Goal: Information Seeking & Learning: Check status

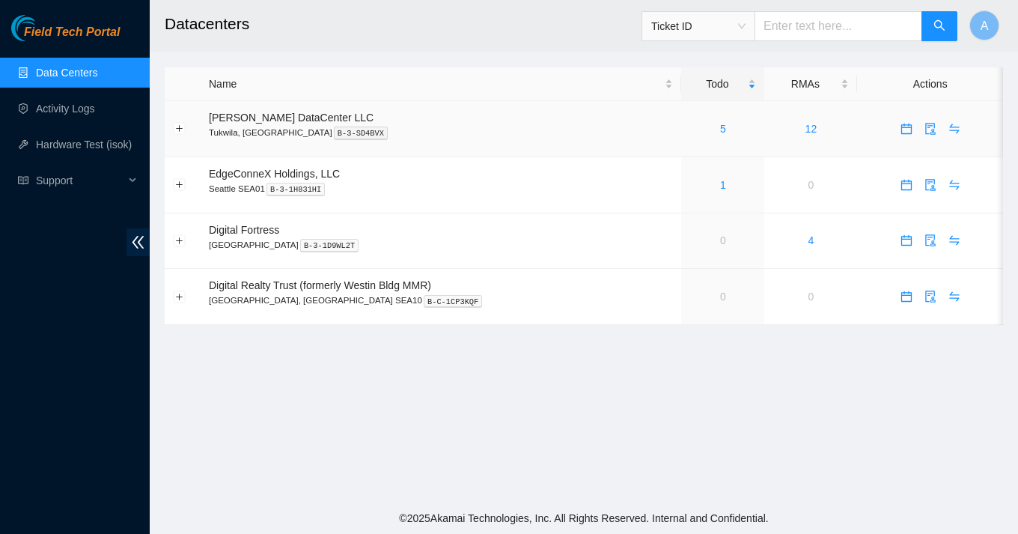
click at [693, 133] on div "5" at bounding box center [723, 129] width 67 height 16
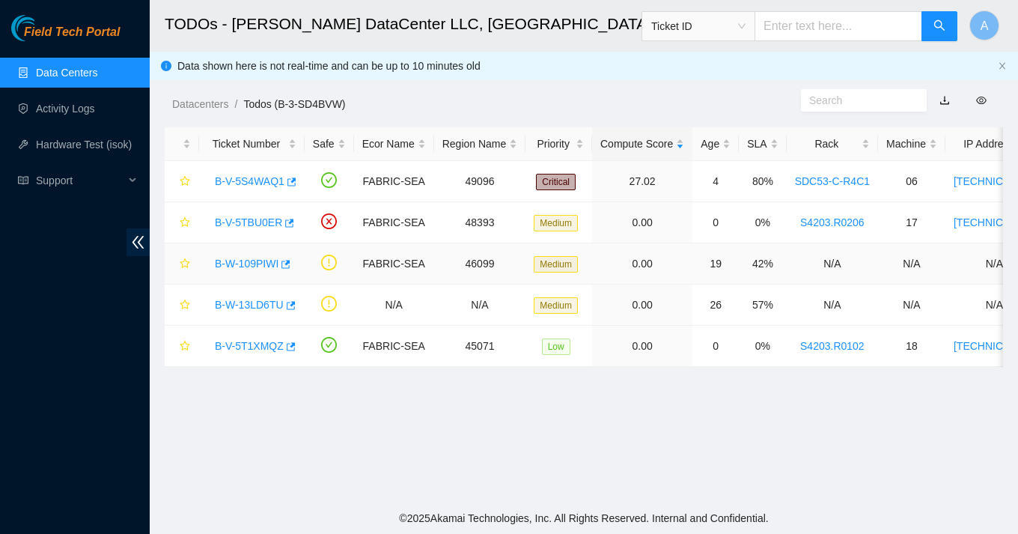
click at [255, 264] on link "B-W-109PIWI" at bounding box center [247, 264] width 64 height 12
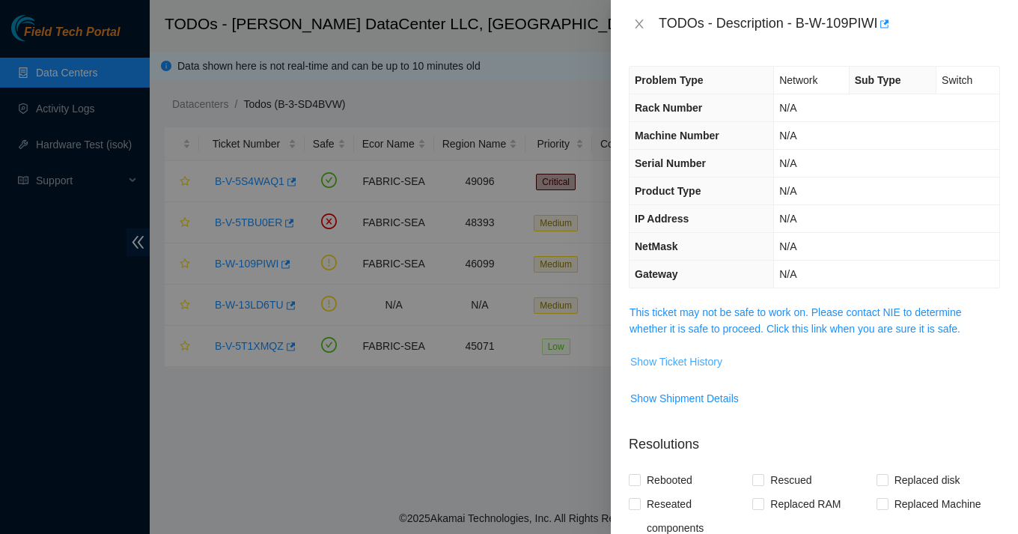
click at [688, 356] on span "Show Ticket History" at bounding box center [676, 361] width 92 height 16
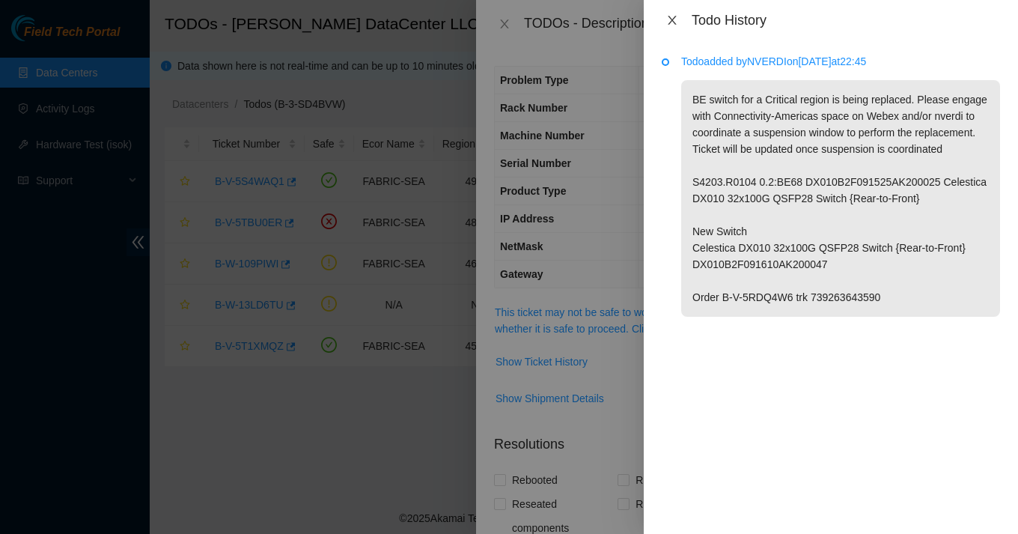
drag, startPoint x: 672, startPoint y: 13, endPoint x: 696, endPoint y: 190, distance: 178.3
click at [696, 190] on div "Todo History Todo added by NVERDI on [DATE] 22:45 BE switch for a Critical regi…" at bounding box center [831, 267] width 374 height 534
click at [673, 22] on icon "close" at bounding box center [672, 20] width 12 height 12
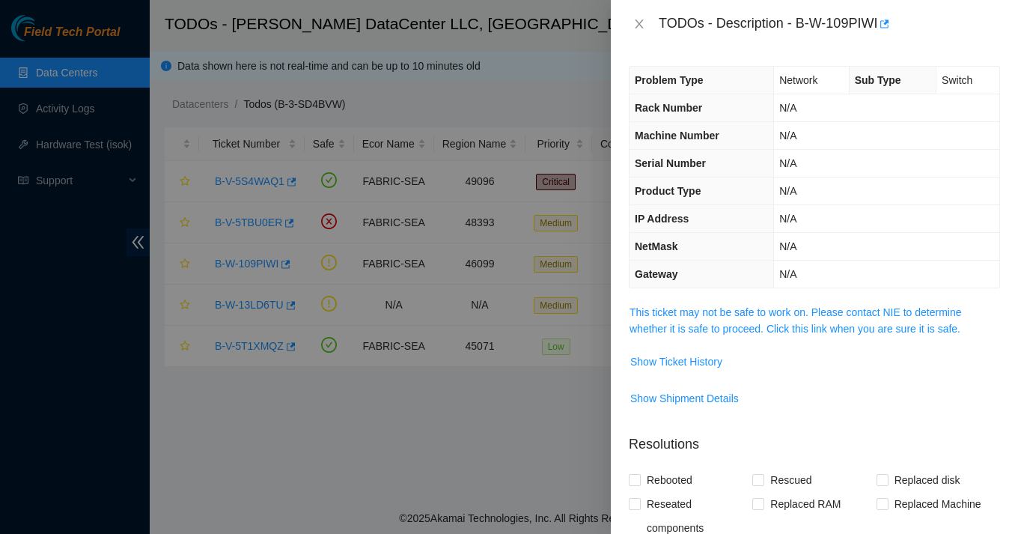
click at [637, 31] on div "TODOs - Description - B-W-109PIWI" at bounding box center [814, 24] width 371 height 24
click at [638, 28] on icon "close" at bounding box center [639, 24] width 12 height 12
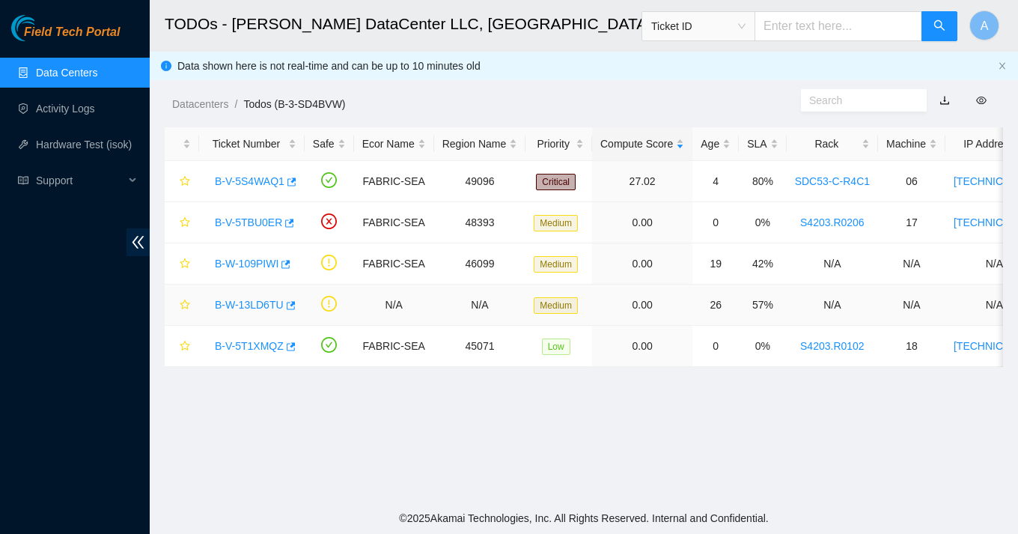
click at [252, 300] on link "B-W-13LD6TU" at bounding box center [249, 305] width 69 height 12
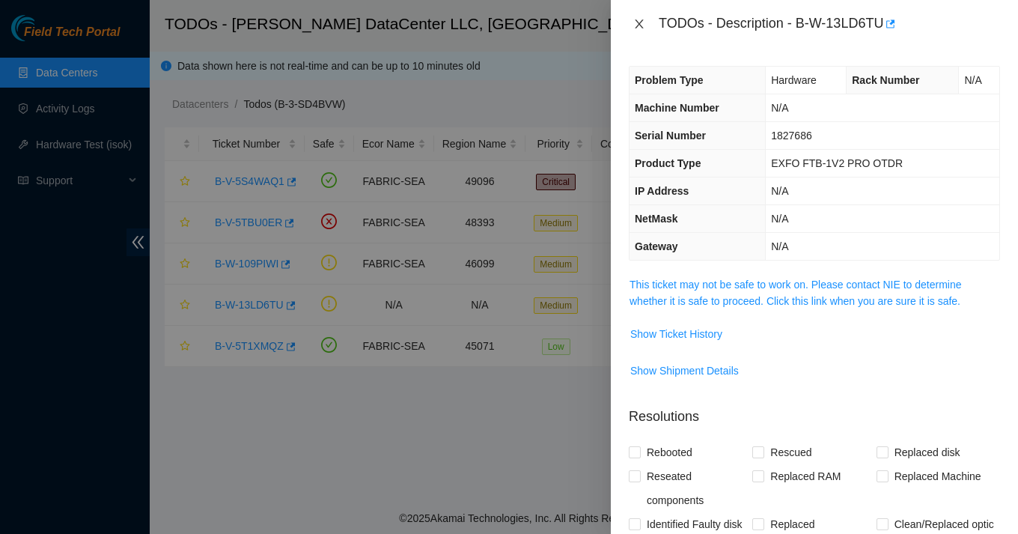
click at [638, 28] on icon "close" at bounding box center [639, 24] width 12 height 12
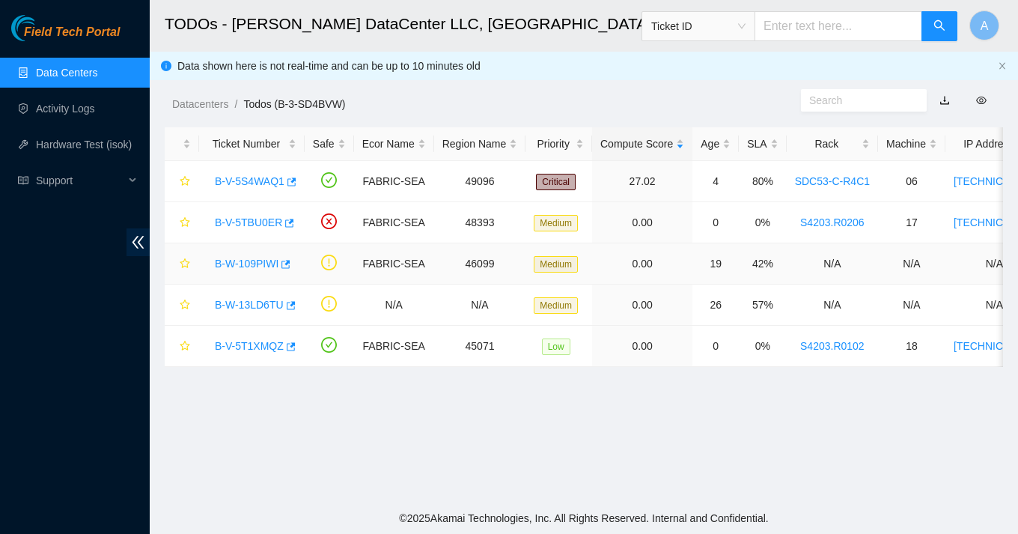
click at [258, 261] on link "B-W-109PIWI" at bounding box center [247, 264] width 64 height 12
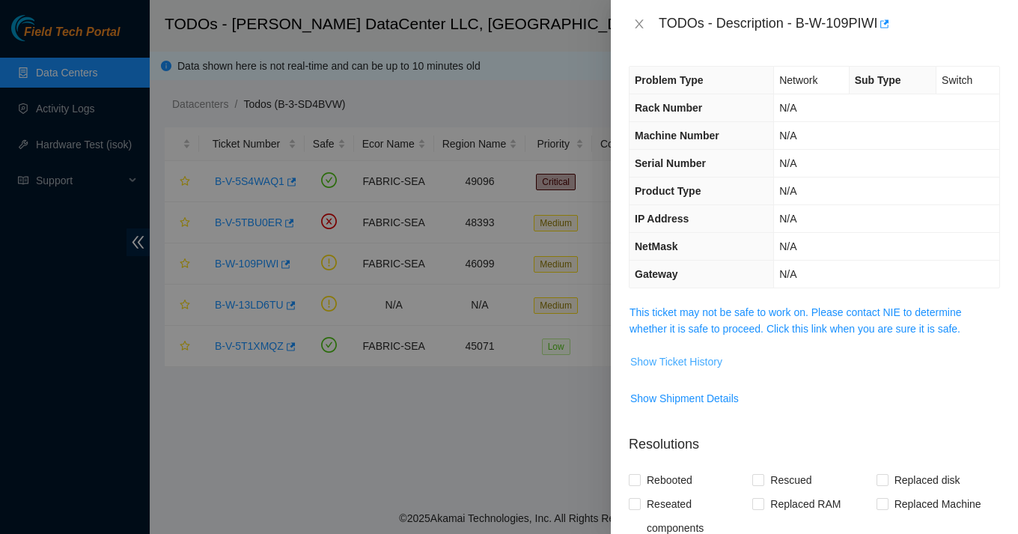
click at [650, 365] on span "Show Ticket History" at bounding box center [676, 361] width 92 height 16
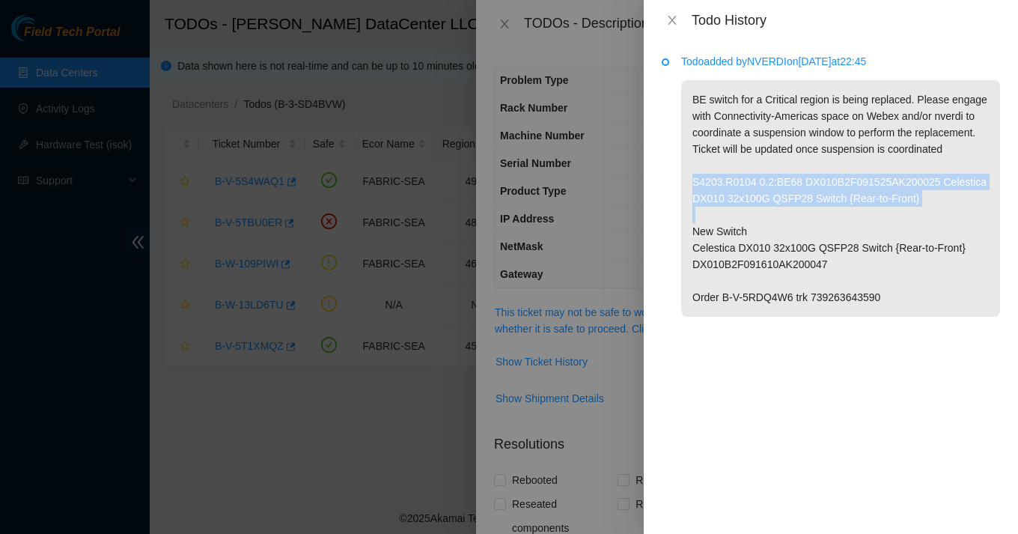
drag, startPoint x: 689, startPoint y: 195, endPoint x: 856, endPoint y: 234, distance: 171.5
click at [856, 234] on p "BE switch for a Critical region is being replaced. Please engage with Connectiv…" at bounding box center [840, 198] width 319 height 237
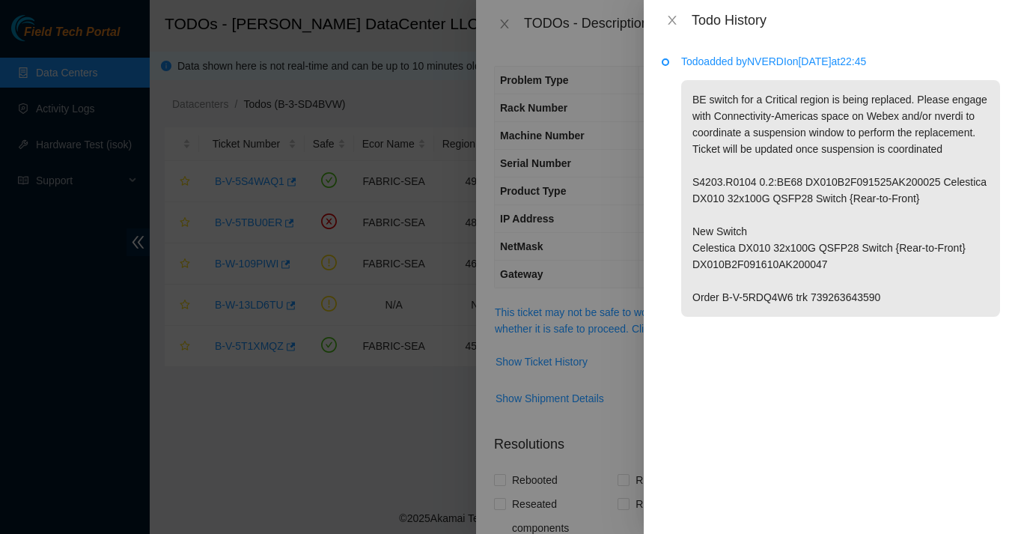
click at [875, 239] on p "BE switch for a Critical region is being replaced. Please engage with Connectiv…" at bounding box center [840, 198] width 319 height 237
click at [676, 22] on icon "close" at bounding box center [672, 20] width 12 height 12
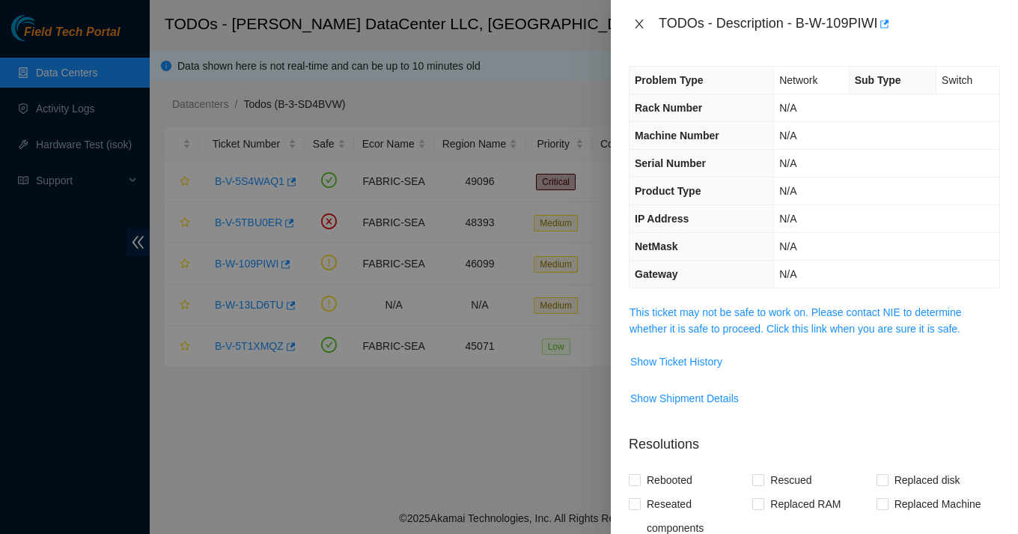
click at [641, 22] on icon "close" at bounding box center [639, 23] width 8 height 9
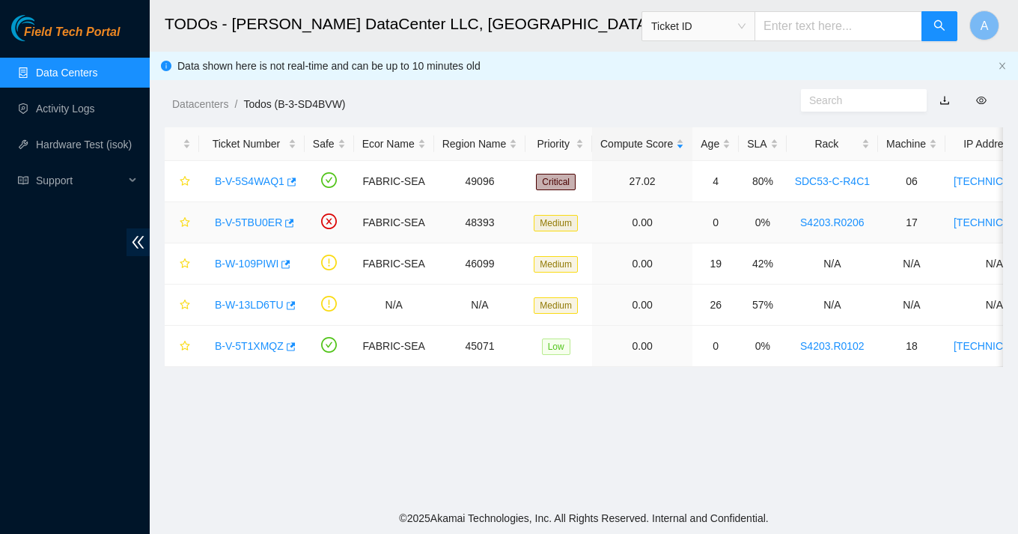
click at [264, 222] on link "B-V-5TBU0ER" at bounding box center [248, 222] width 67 height 12
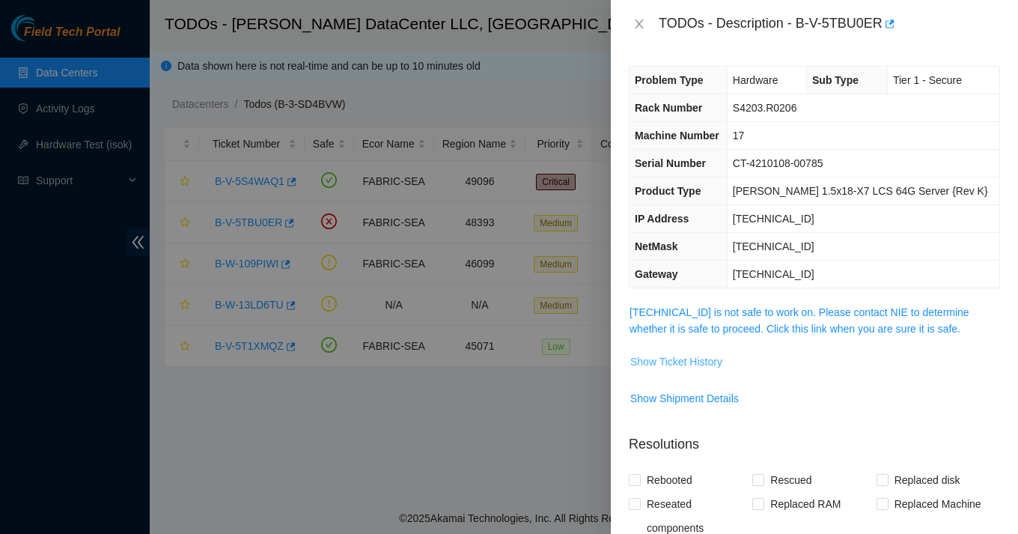
click at [709, 361] on span "Show Ticket History" at bounding box center [676, 361] width 92 height 16
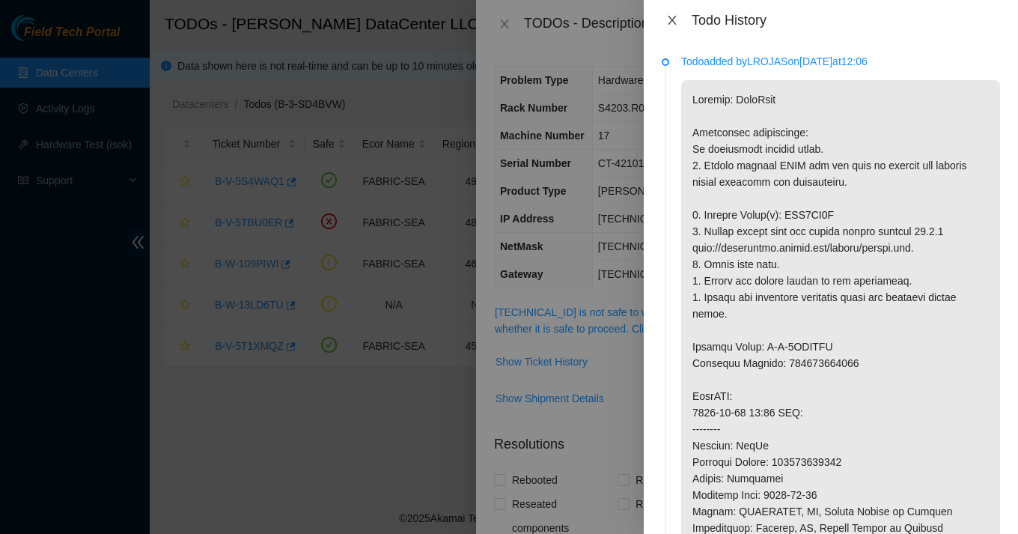
click at [671, 15] on icon "close" at bounding box center [672, 20] width 12 height 12
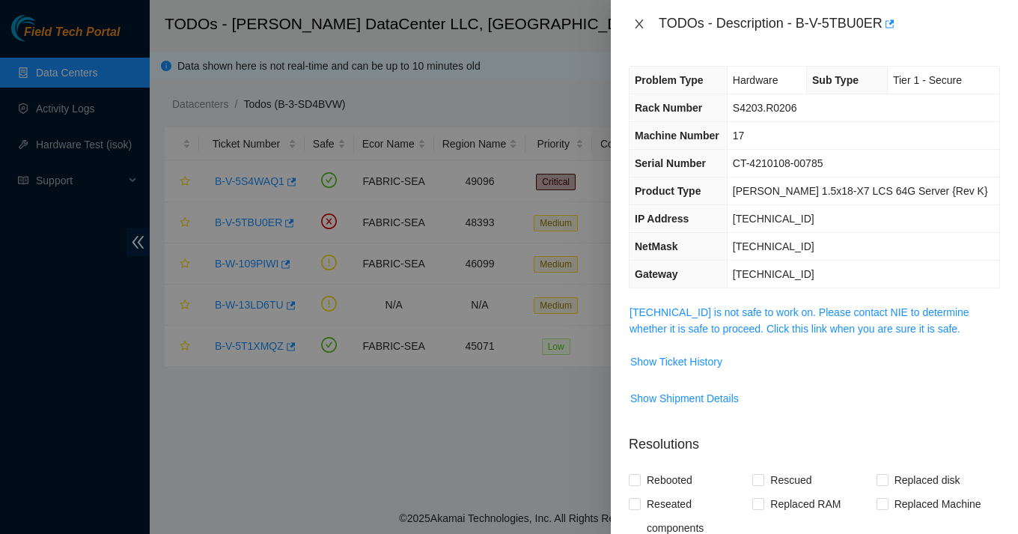
click at [643, 23] on icon "close" at bounding box center [639, 24] width 12 height 12
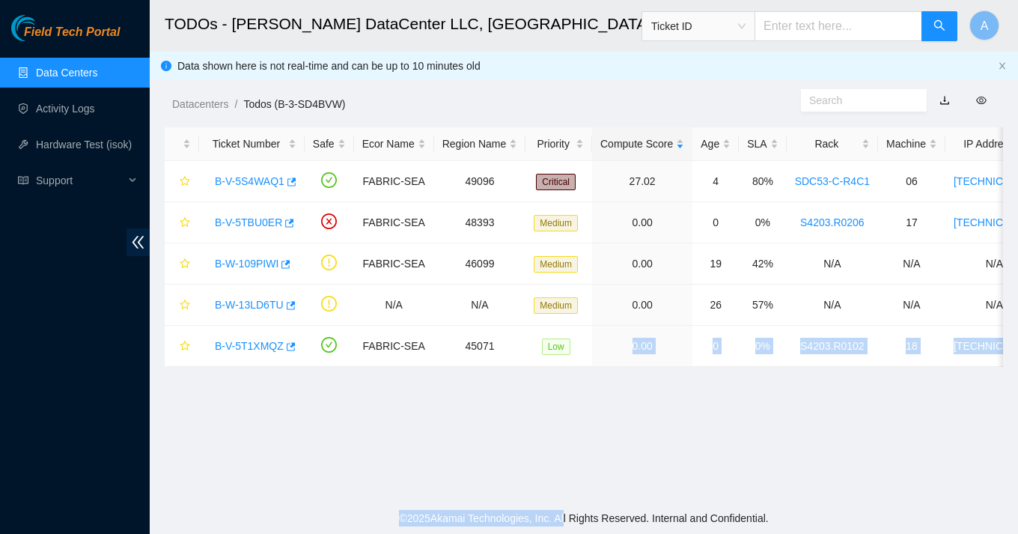
drag, startPoint x: 598, startPoint y: 347, endPoint x: 565, endPoint y: 514, distance: 169.5
click at [565, 514] on section "TODOs - Sabey DataCenter LLC, Tukwila, WA Ticket ID A Data shown here is not re…" at bounding box center [584, 267] width 869 height 534
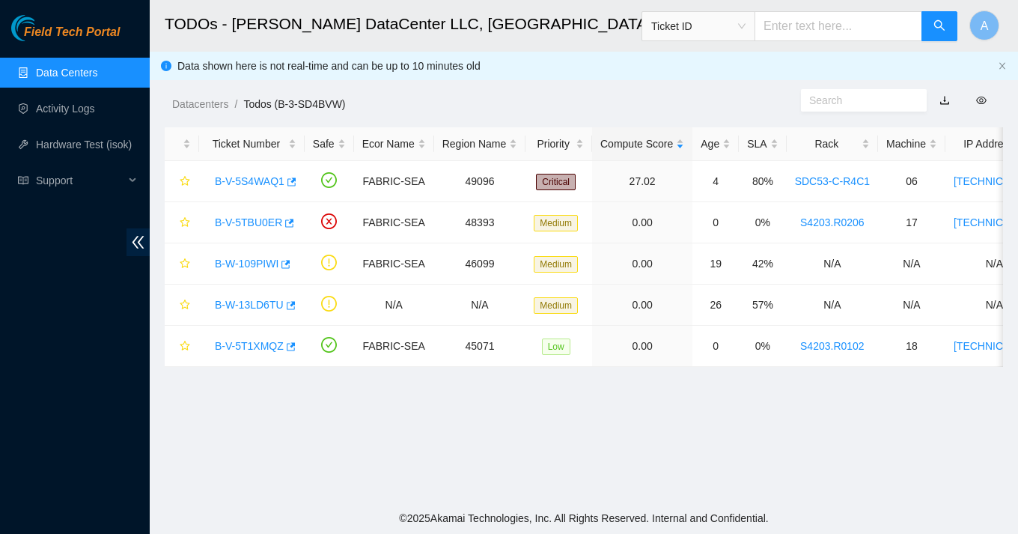
click at [390, 404] on main "TODOs - Sabey DataCenter LLC, Tukwila, WA Ticket ID A Data shown here is not re…" at bounding box center [584, 251] width 869 height 502
click at [273, 265] on link "B-W-109PIWI" at bounding box center [247, 264] width 64 height 12
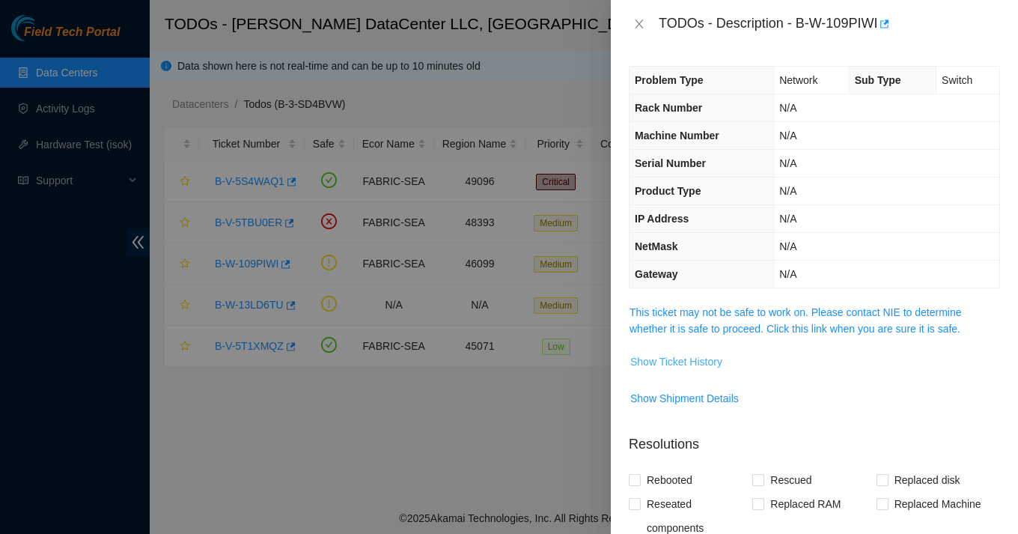
click at [694, 366] on span "Show Ticket History" at bounding box center [676, 361] width 92 height 16
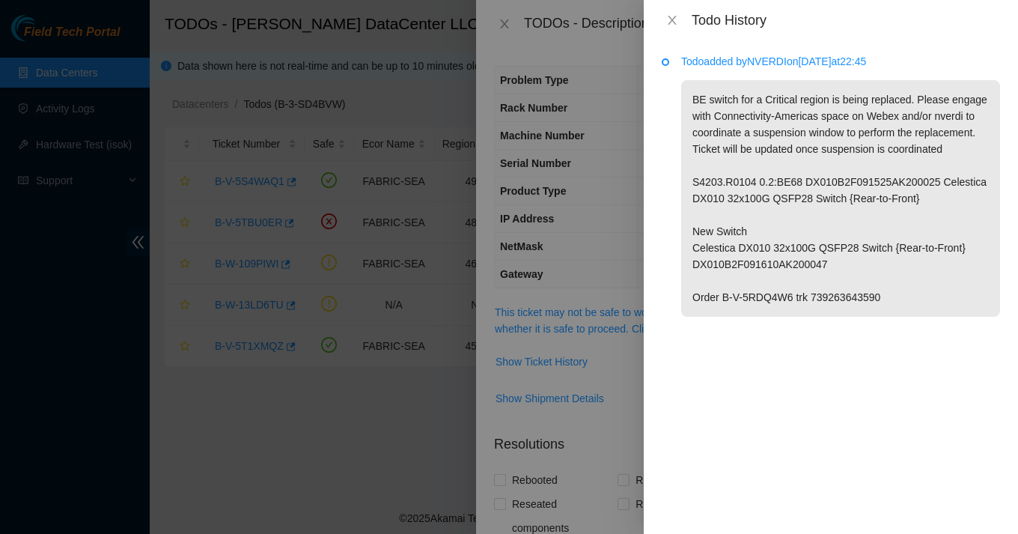
click at [868, 314] on p "BE switch for a Critical region is being replaced. Please engage with Connectiv…" at bounding box center [840, 198] width 319 height 237
copy p "739263643590"
click at [672, 14] on icon "close" at bounding box center [672, 20] width 12 height 12
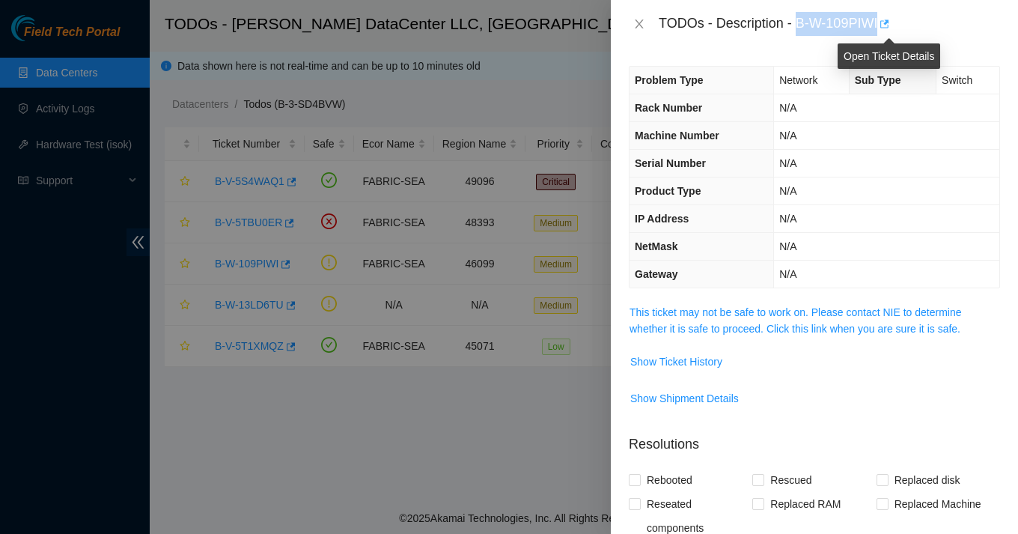
drag, startPoint x: 800, startPoint y: 23, endPoint x: 890, endPoint y: 21, distance: 89.1
click at [890, 21] on div "TODOs - Description - B-W-109PIWI" at bounding box center [829, 24] width 341 height 24
copy div "B-W-109PIWI"
click at [642, 28] on icon "close" at bounding box center [639, 23] width 8 height 9
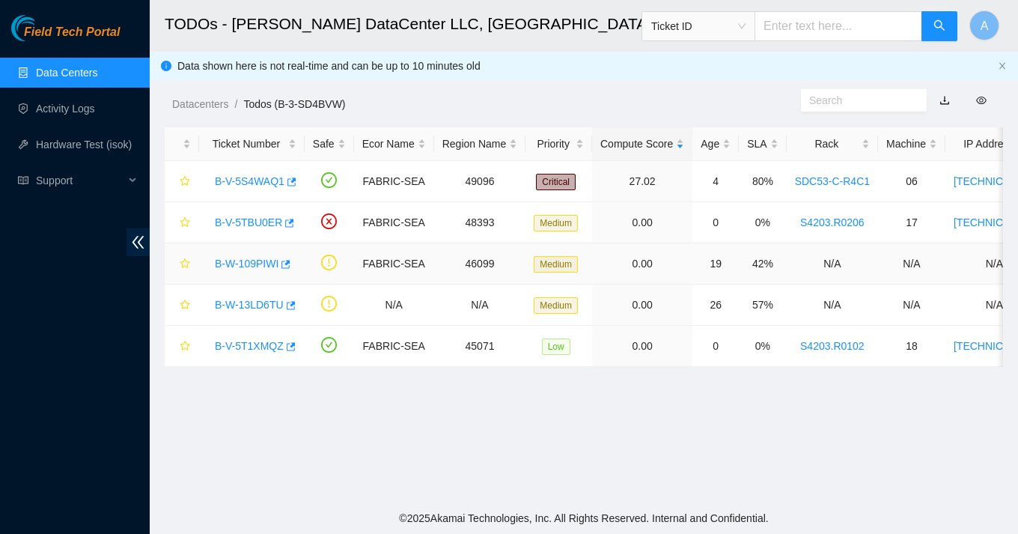
click at [258, 260] on link "B-W-109PIWI" at bounding box center [247, 264] width 64 height 12
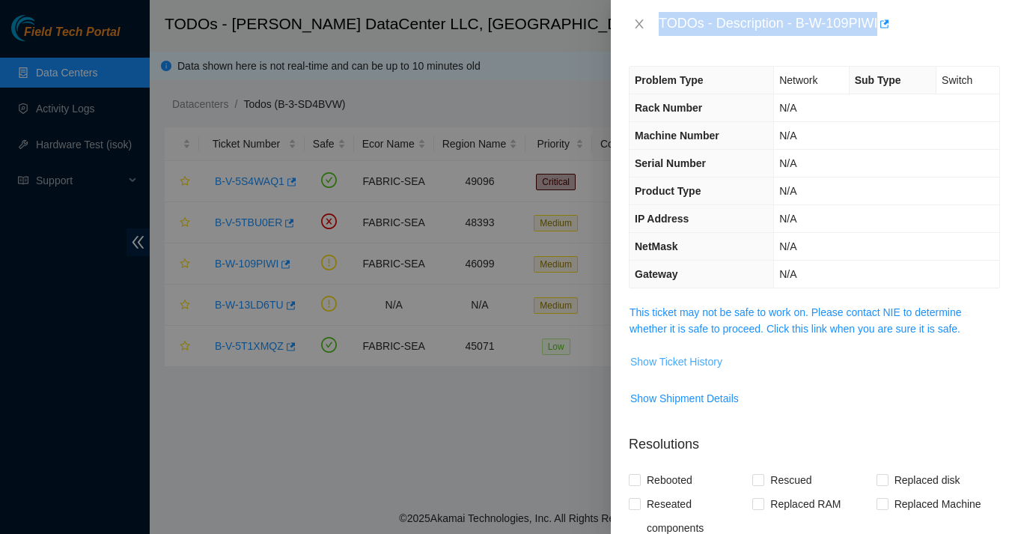
click at [675, 368] on span "Show Ticket History" at bounding box center [676, 361] width 92 height 16
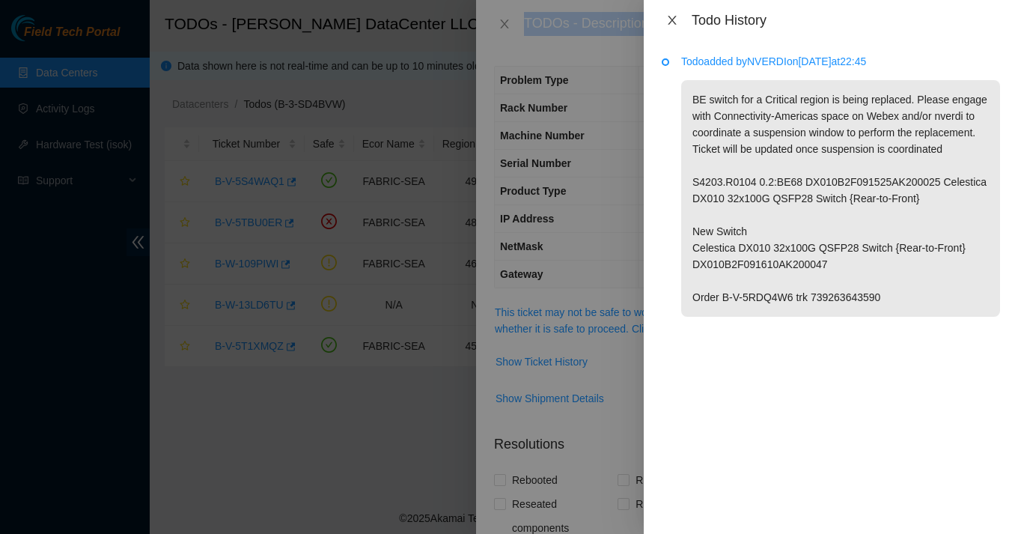
click at [666, 24] on icon "close" at bounding box center [672, 20] width 12 height 12
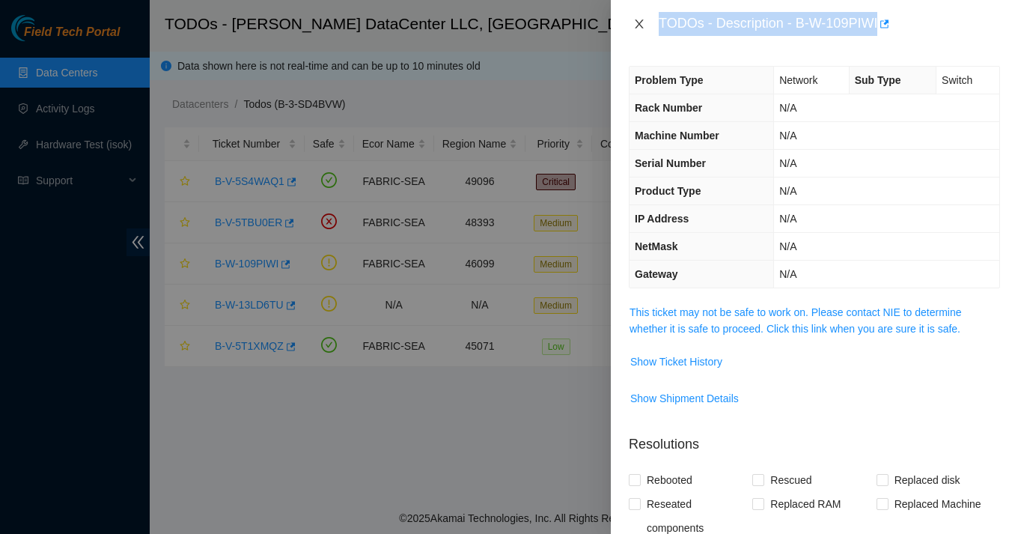
click at [639, 19] on icon "close" at bounding box center [639, 24] width 12 height 12
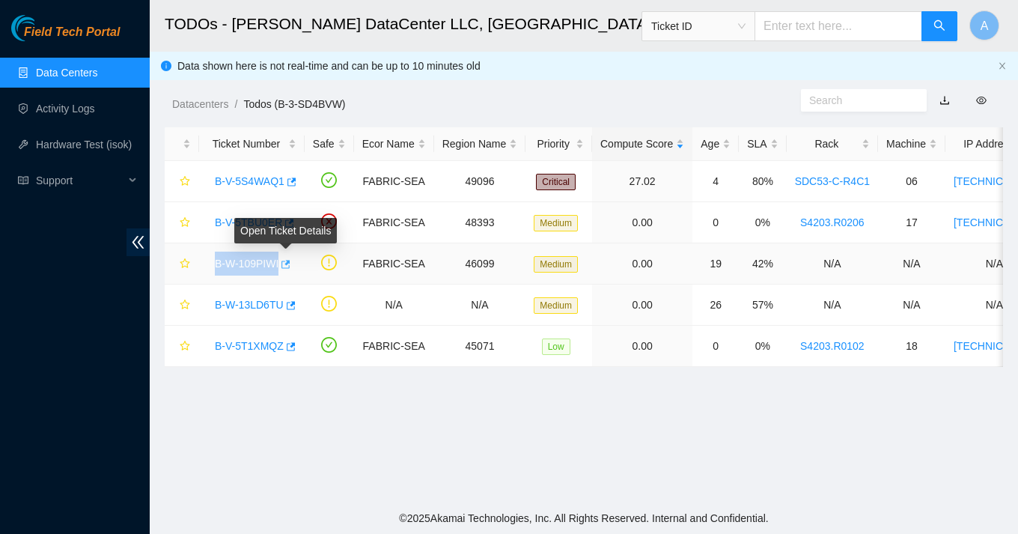
drag, startPoint x: 210, startPoint y: 264, endPoint x: 283, endPoint y: 266, distance: 72.7
click at [283, 266] on div "B-W-109PIWI" at bounding box center [251, 264] width 89 height 24
copy tr "B-W-109PIWI"
